Goal: Task Accomplishment & Management: Complete application form

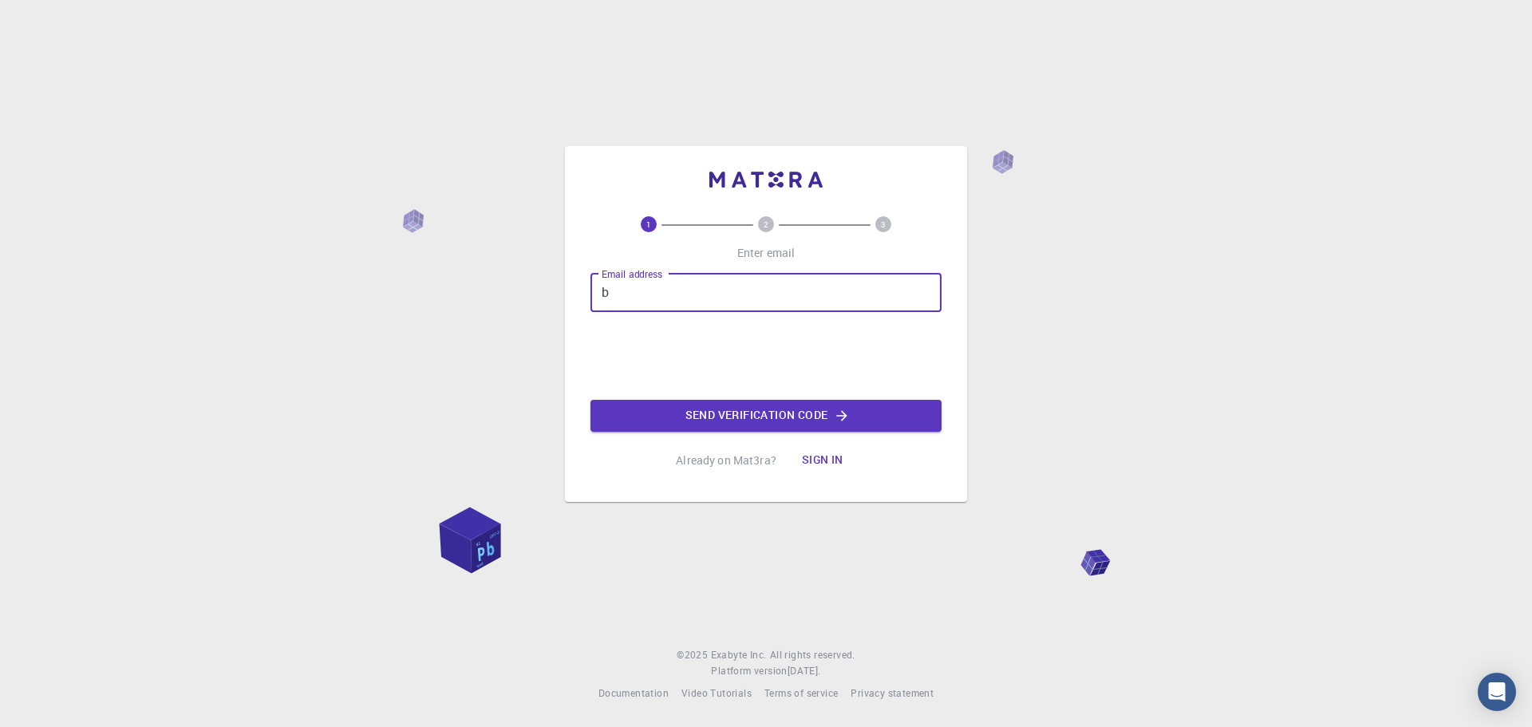
type input "[EMAIL_ADDRESS][DOMAIN_NAME]"
click at [801, 421] on button "Send verification code" at bounding box center [766, 416] width 351 height 32
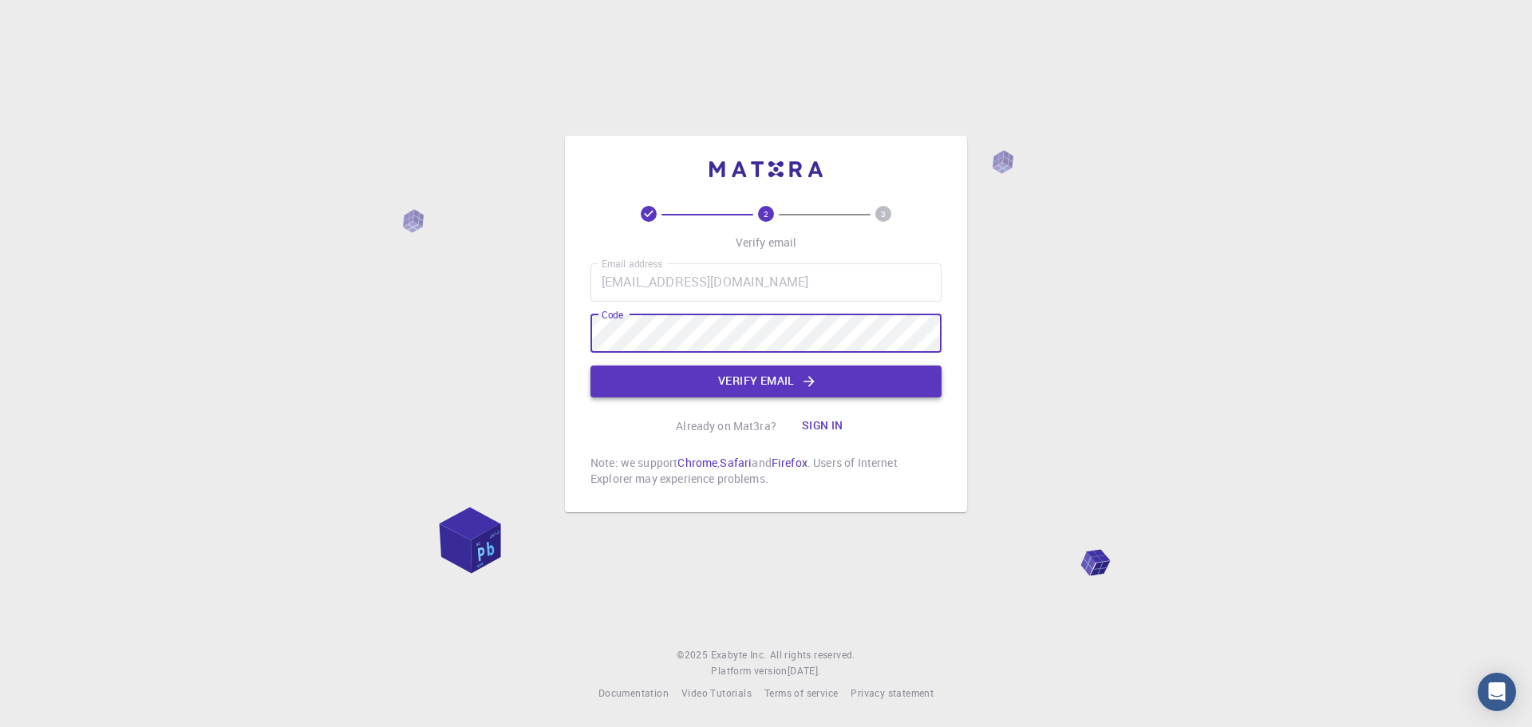
click at [807, 378] on icon "button" at bounding box center [809, 381] width 16 height 16
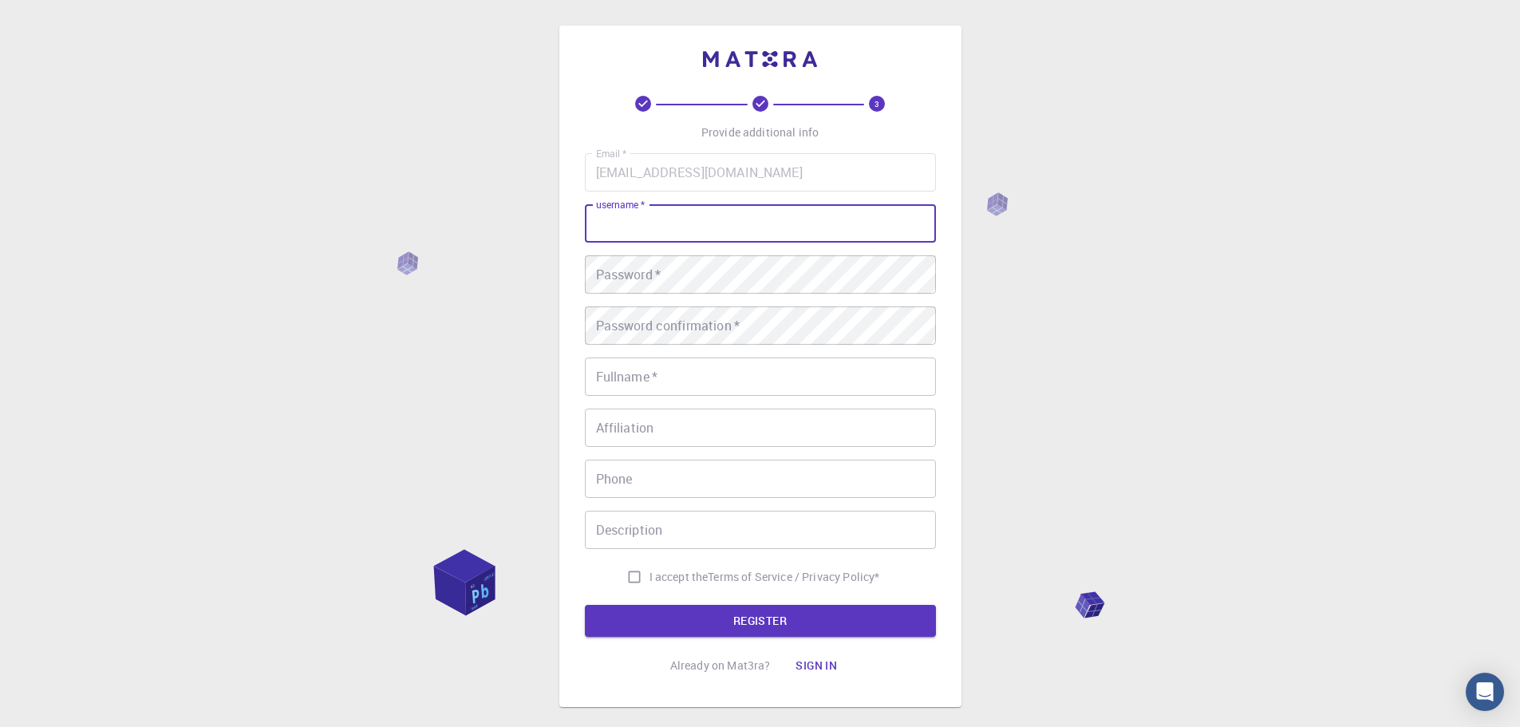
click at [649, 228] on input "username   *" at bounding box center [760, 223] width 351 height 38
click at [654, 232] on input "username   *" at bounding box center [760, 223] width 351 height 38
type input "lulaskovicz89"
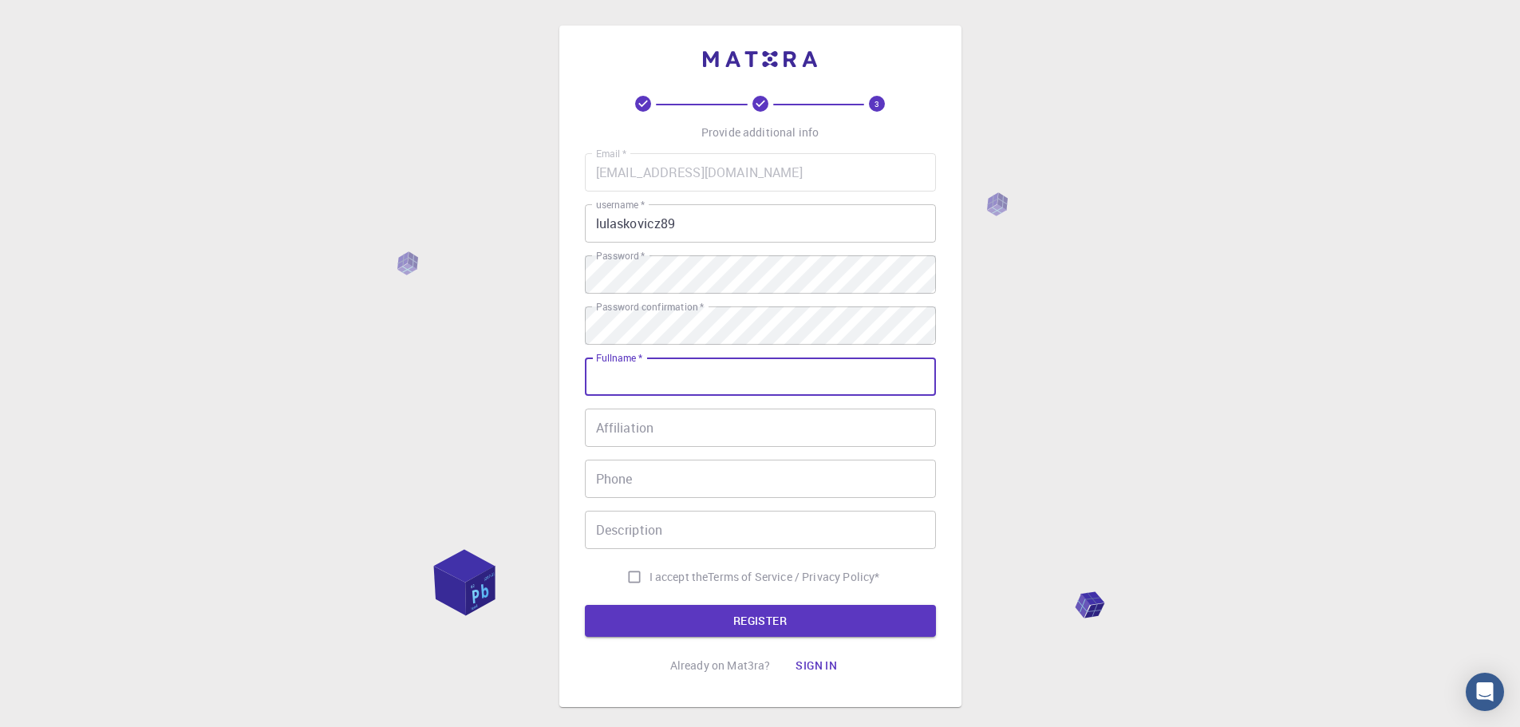
click at [670, 379] on input "Fullname   *" at bounding box center [760, 377] width 351 height 38
type input "[PERSON_NAME]"
type input "733387999"
click at [644, 477] on input "733387999" at bounding box center [760, 479] width 351 height 38
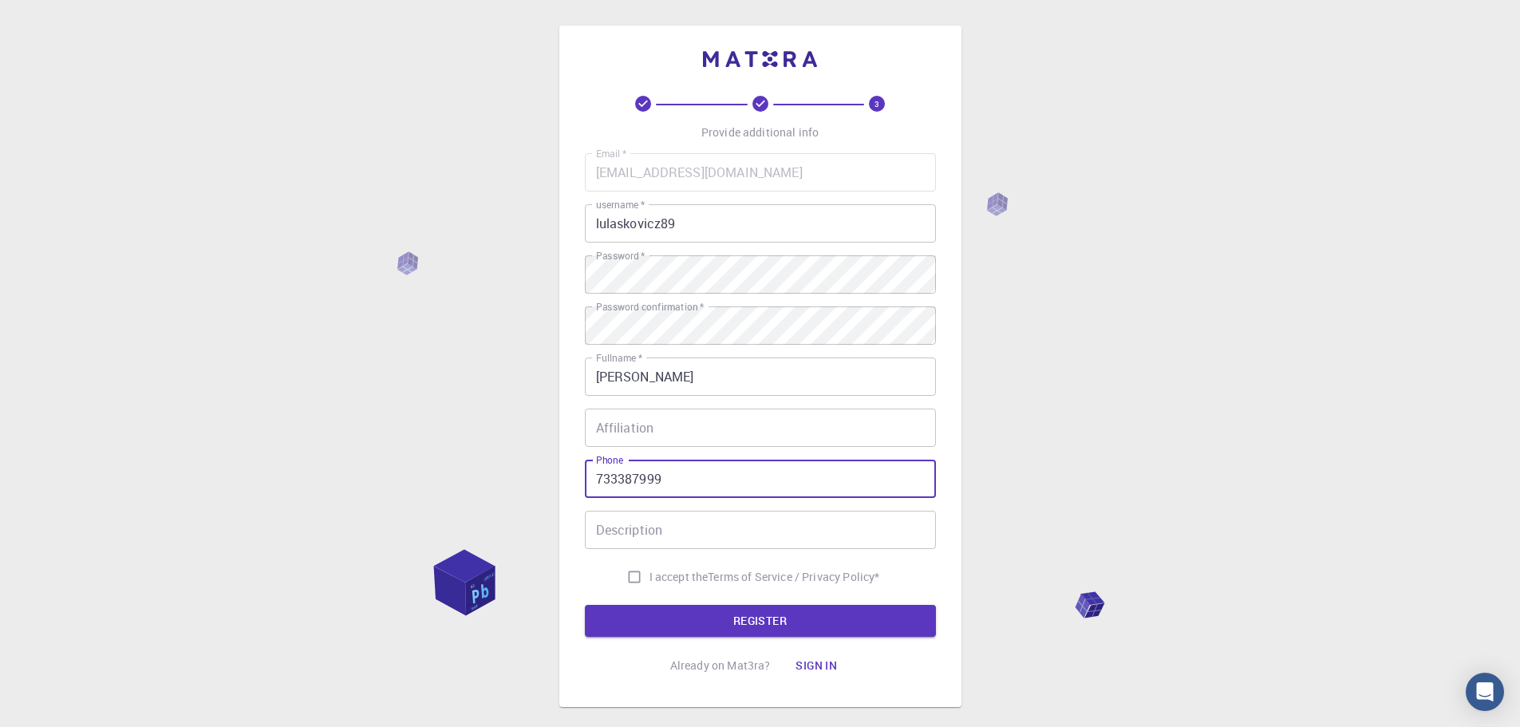
click at [644, 477] on input "733387999" at bounding box center [760, 479] width 351 height 38
click at [642, 573] on input "I accept the Terms of Service / Privacy Policy *" at bounding box center [634, 577] width 30 height 30
checkbox input "true"
click at [749, 631] on button "REGISTER" at bounding box center [760, 621] width 351 height 32
click at [1357, 621] on div "3 Provide additional info Email   * [EMAIL_ADDRESS][DOMAIN_NAME] Email   * user…" at bounding box center [760, 406] width 1520 height 812
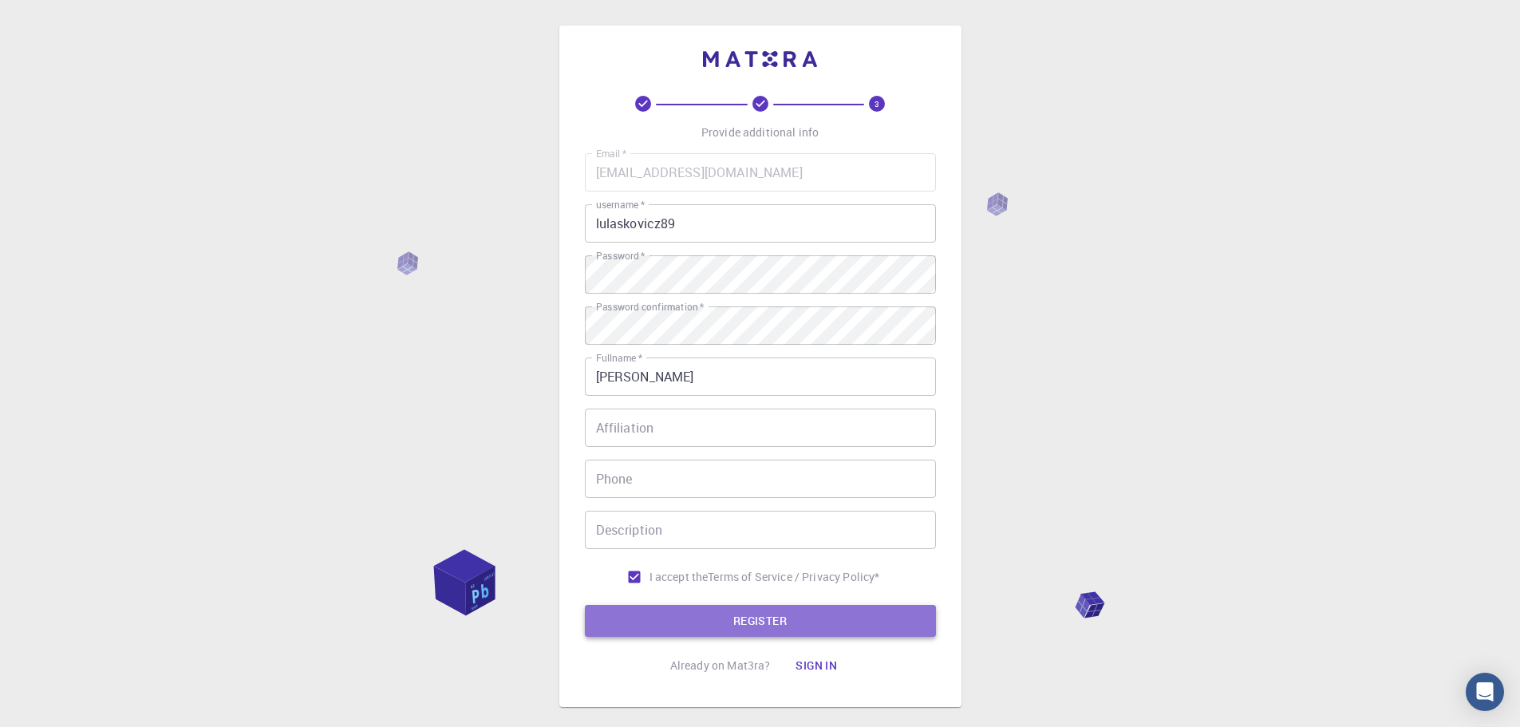
click at [722, 614] on button "REGISTER" at bounding box center [760, 621] width 351 height 32
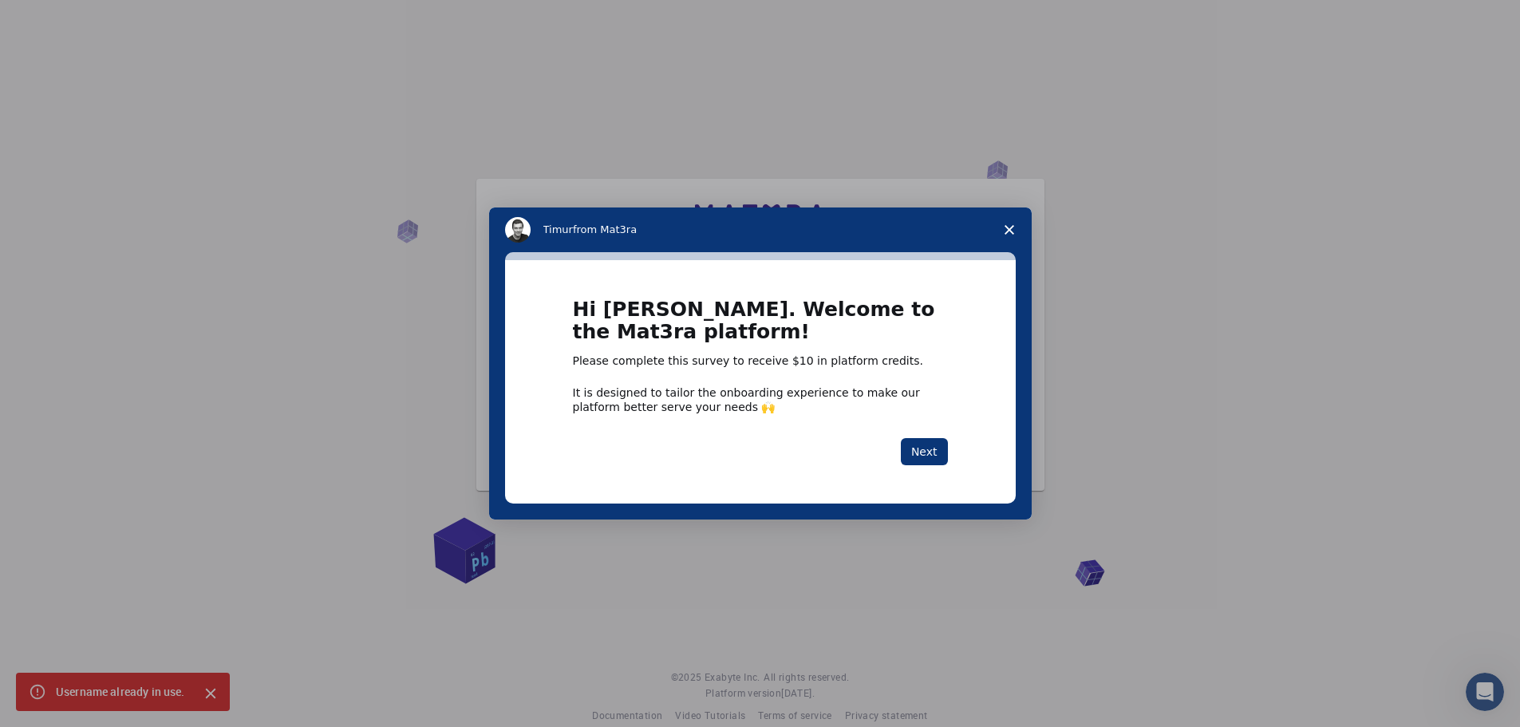
click at [1013, 231] on icon "Close survey" at bounding box center [1010, 230] width 10 height 10
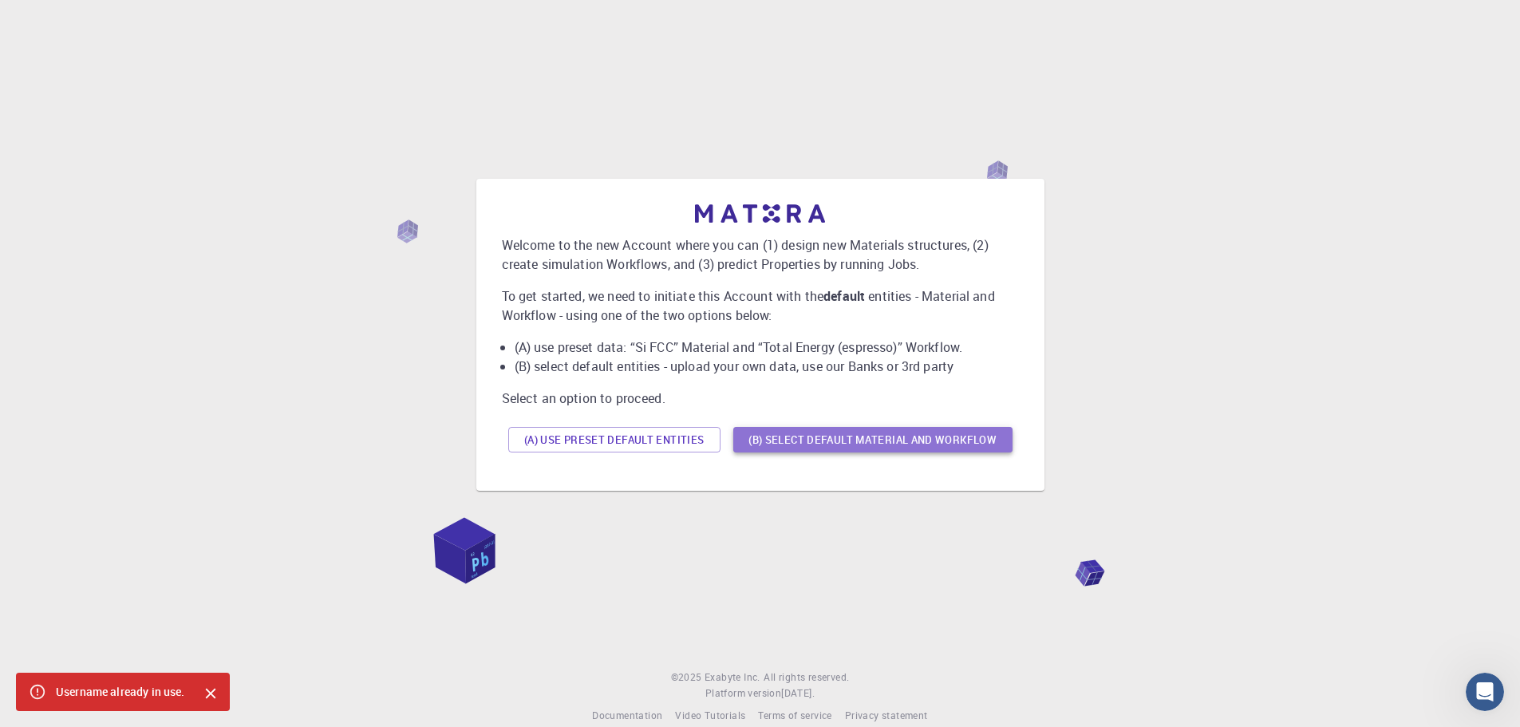
click at [805, 441] on button "(B) Select default material and workflow" at bounding box center [872, 440] width 279 height 26
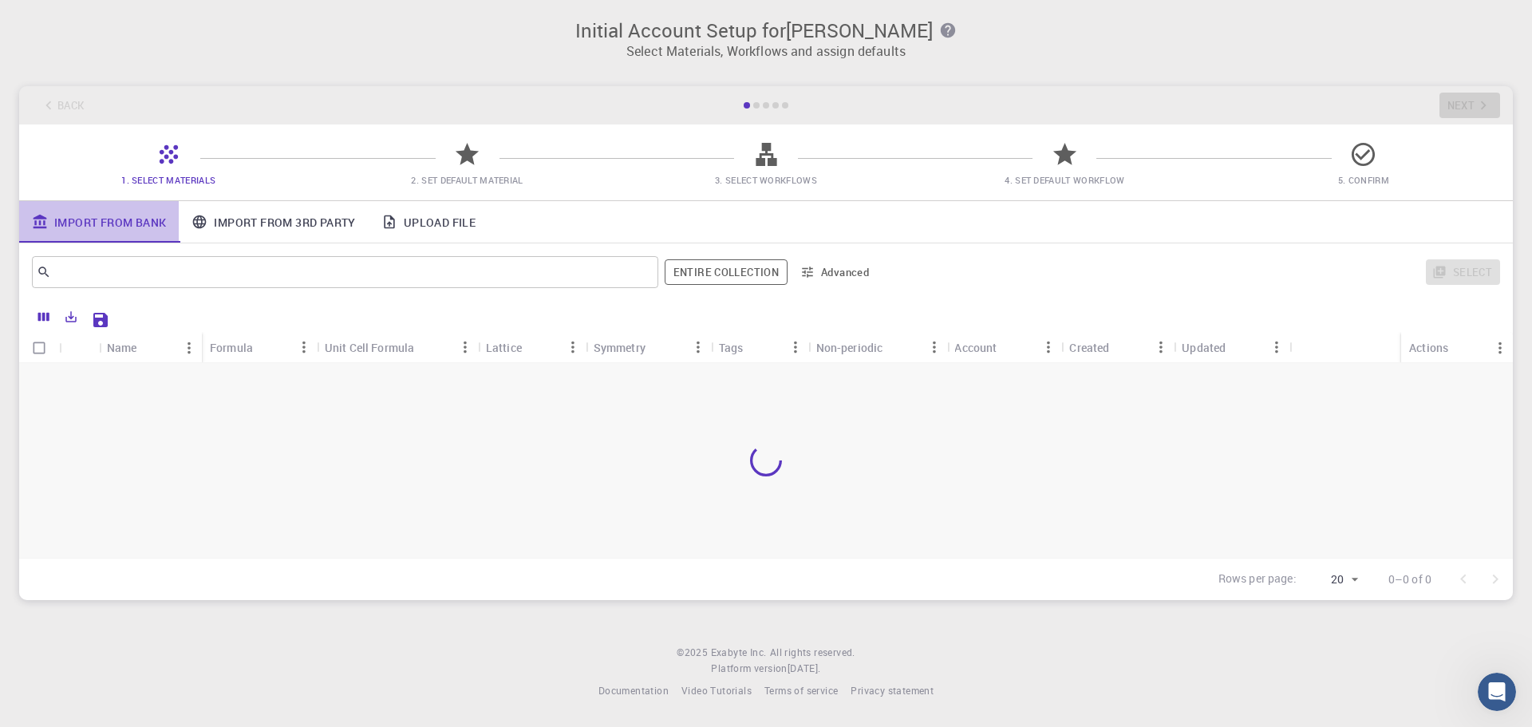
click at [86, 220] on link "Import From Bank" at bounding box center [99, 221] width 160 height 41
drag, startPoint x: 410, startPoint y: 466, endPoint x: 375, endPoint y: 461, distance: 35.4
click at [381, 461] on div at bounding box center [766, 460] width 1494 height 195
drag, startPoint x: 74, startPoint y: 317, endPoint x: 77, endPoint y: 348, distance: 31.3
click at [105, 352] on div "Name Formula Unit Cell Formula Lattice Symmetry Tags Non-periodic Account Creat…" at bounding box center [766, 450] width 1494 height 299
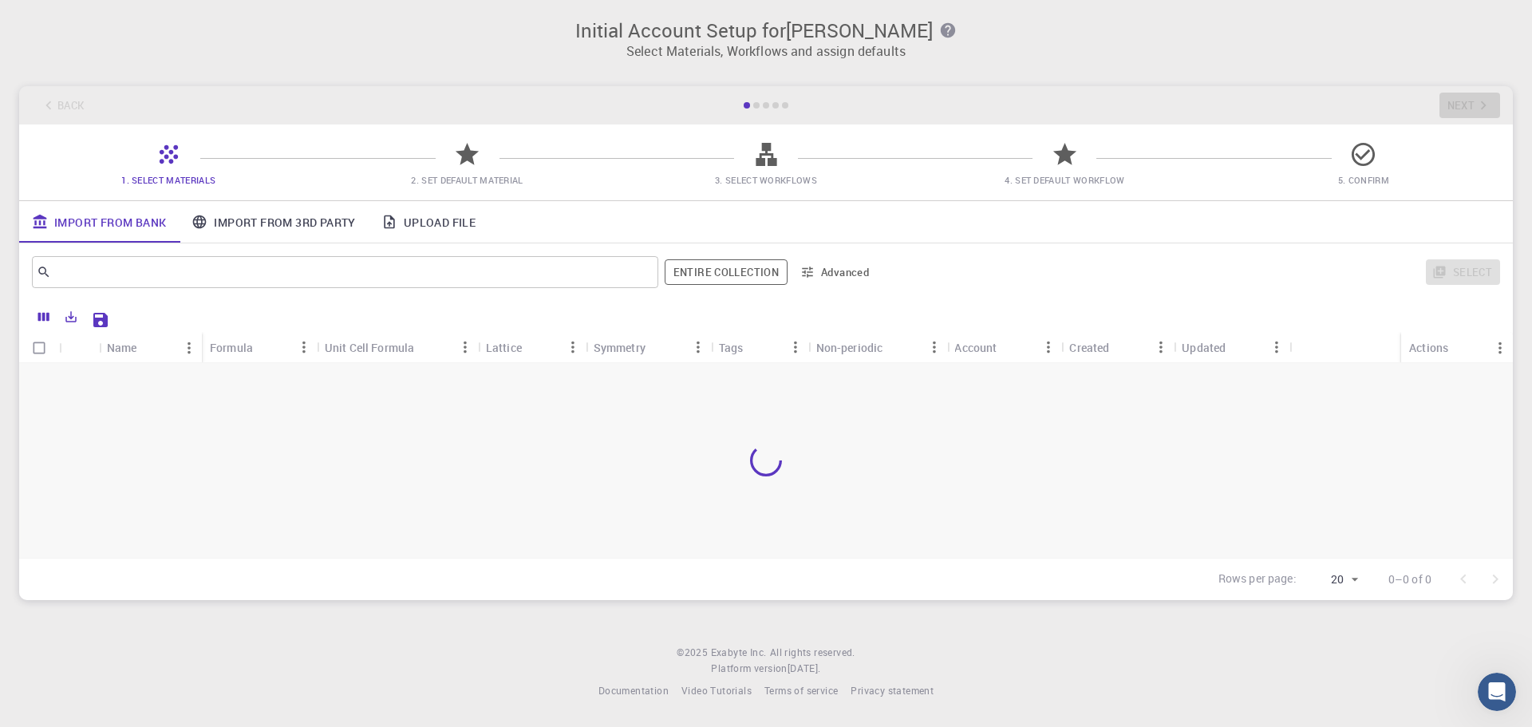
click at [259, 215] on link "Import From 3rd Party" at bounding box center [273, 221] width 189 height 41
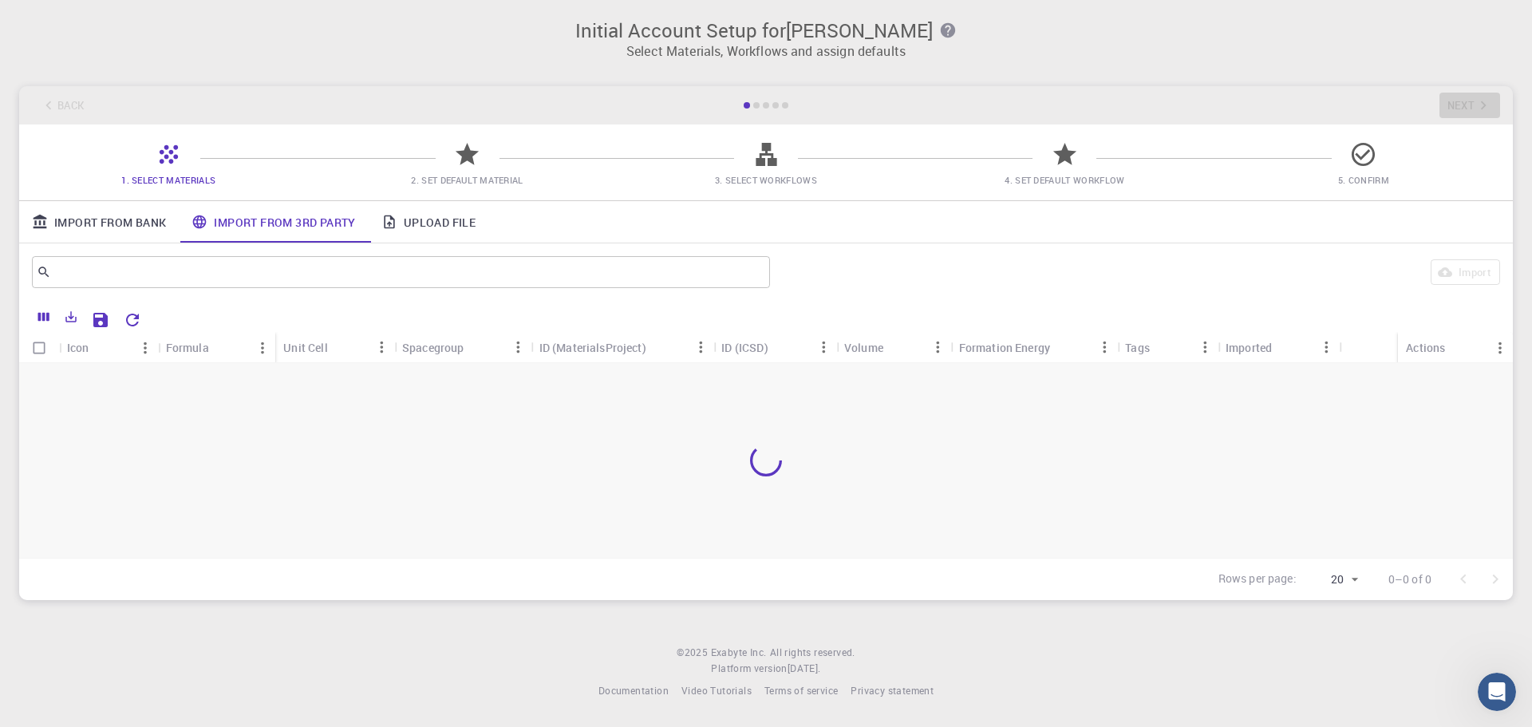
click at [461, 441] on div at bounding box center [766, 460] width 1494 height 195
drag, startPoint x: 461, startPoint y: 441, endPoint x: 368, endPoint y: 435, distance: 93.6
click at [368, 435] on div at bounding box center [766, 460] width 1494 height 195
click at [448, 175] on span "2. Set Default Material" at bounding box center [467, 180] width 112 height 12
click at [769, 174] on span "3. Select Workflows" at bounding box center [766, 180] width 102 height 12
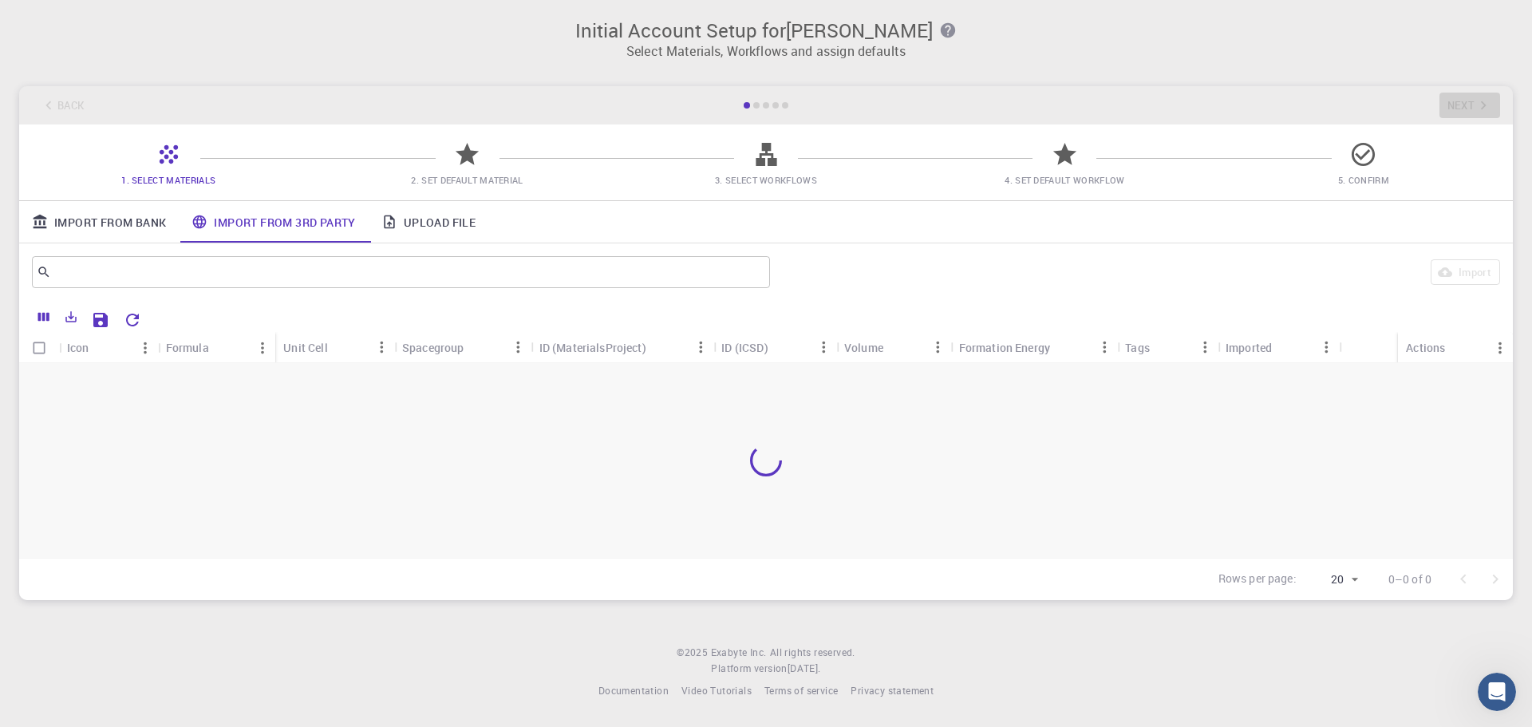
click at [756, 105] on div at bounding box center [756, 105] width 6 height 6
click at [772, 104] on div at bounding box center [775, 105] width 6 height 6
click at [152, 218] on link "Import From Bank" at bounding box center [99, 221] width 160 height 41
